Goal: Information Seeking & Learning: Learn about a topic

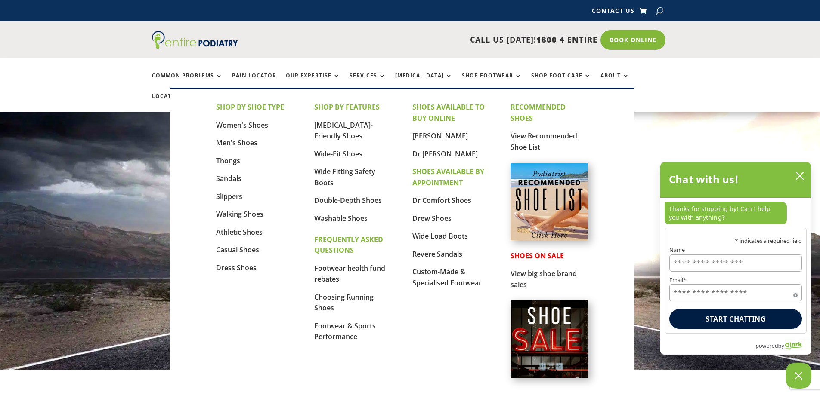
click at [545, 197] on img at bounding box center [548, 201] width 77 height 77
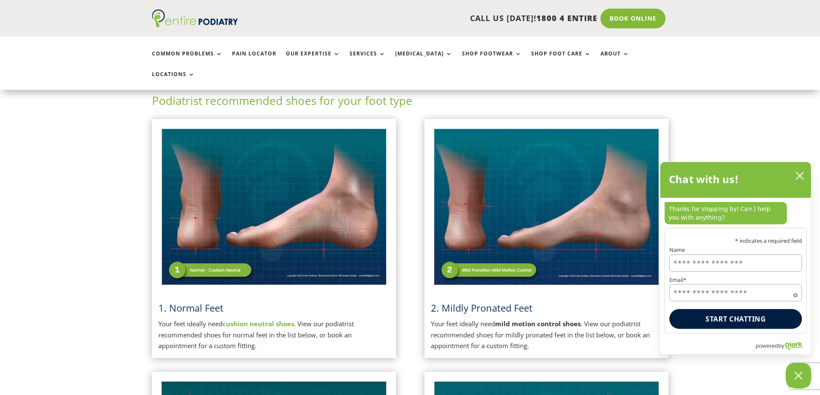
scroll to position [167, 0]
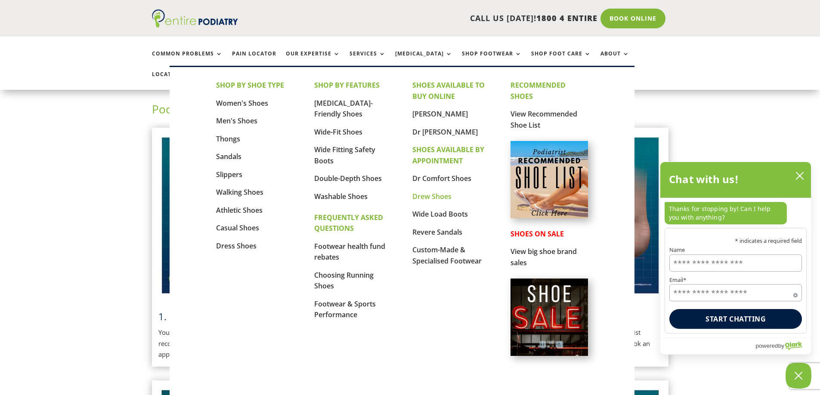
click at [430, 197] on link "Drew Shoes" at bounding box center [431, 196] width 39 height 9
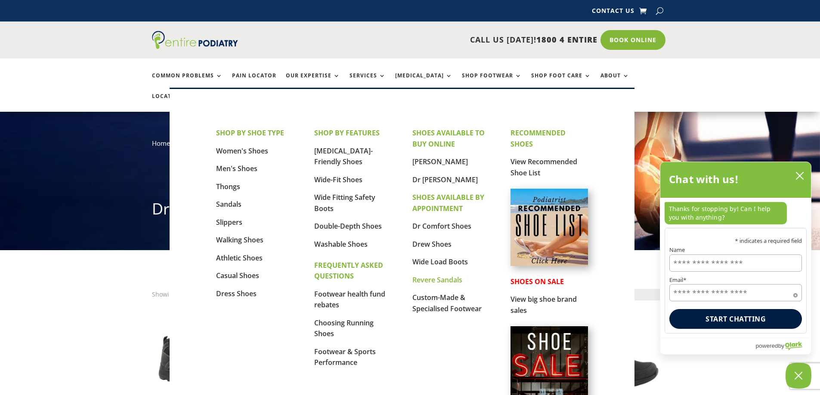
click at [429, 280] on link "Revere Sandals" at bounding box center [437, 279] width 50 height 9
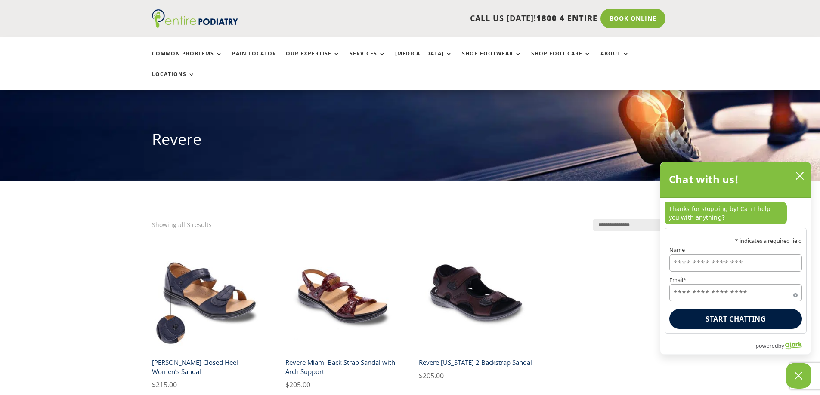
scroll to position [69, 0]
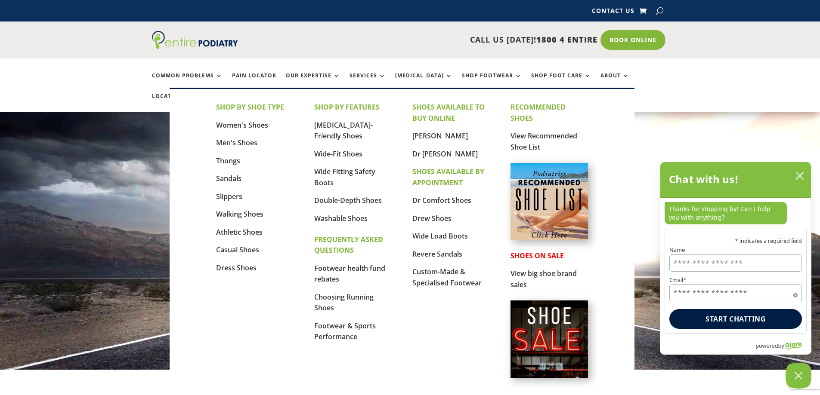
click at [540, 203] on img at bounding box center [548, 201] width 77 height 77
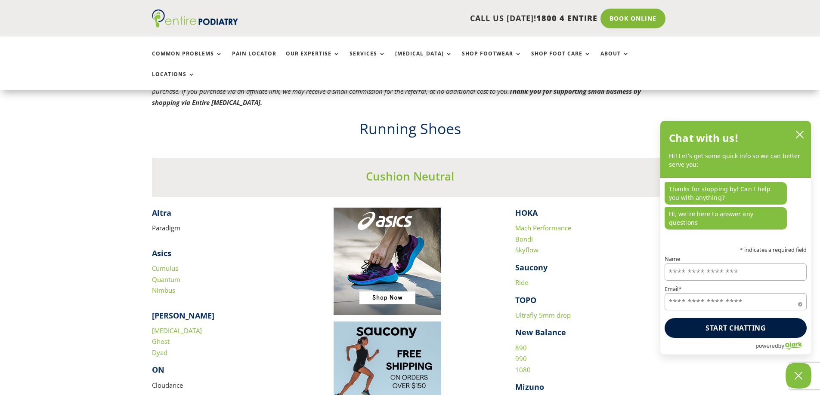
scroll to position [757, 0]
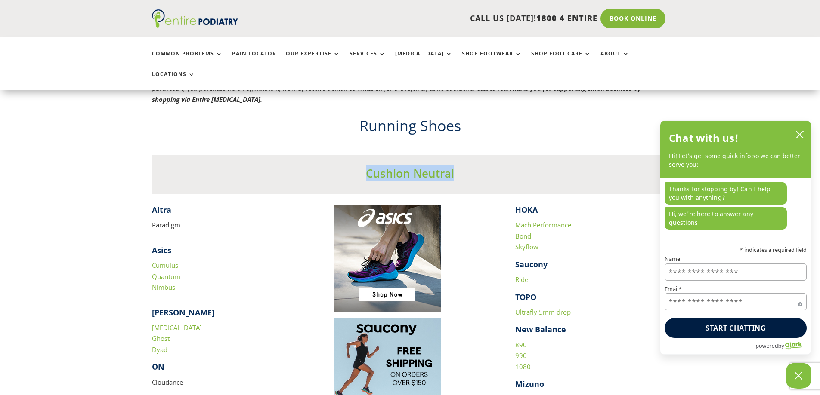
drag, startPoint x: 471, startPoint y: 150, endPoint x: 338, endPoint y: 147, distance: 133.0
click at [338, 166] on h3 "Cushion Neutral" at bounding box center [410, 176] width 516 height 20
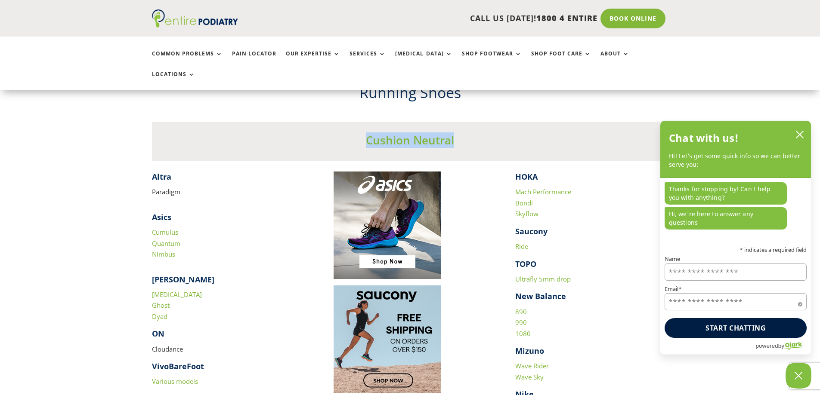
scroll to position [792, 0]
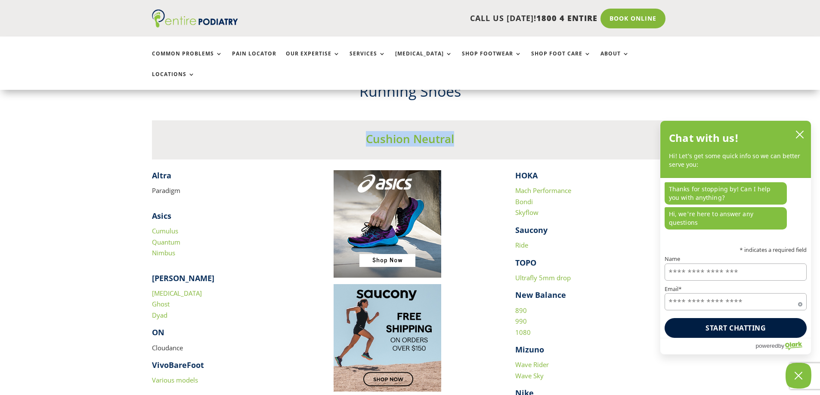
click at [522, 328] on link "1080" at bounding box center [522, 332] width 15 height 9
click at [163, 311] on link "Dyad" at bounding box center [159, 315] width 15 height 9
